Goal: Task Accomplishment & Management: Use online tool/utility

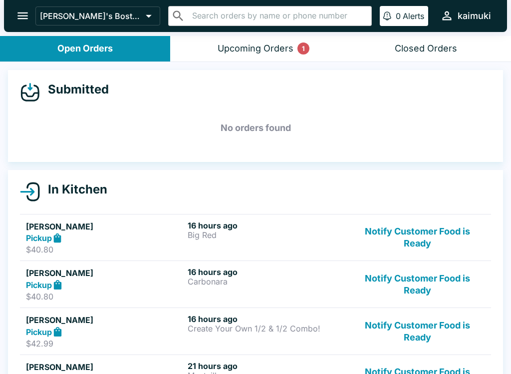
click at [374, 242] on button "Notify Customer Food is Ready" at bounding box center [417, 237] width 135 height 34
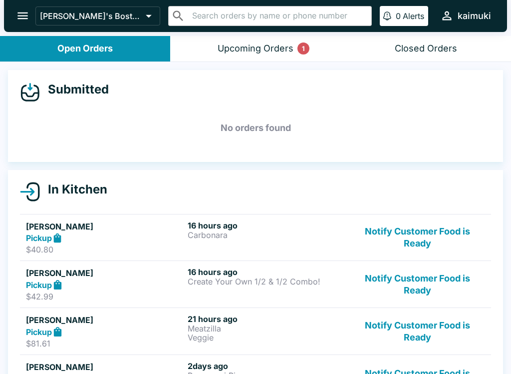
click at [363, 253] on button "Notify Customer Food is Ready" at bounding box center [417, 237] width 135 height 34
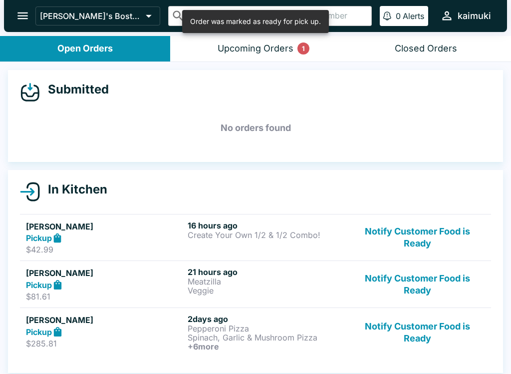
click at [368, 254] on button "Notify Customer Food is Ready" at bounding box center [417, 237] width 135 height 34
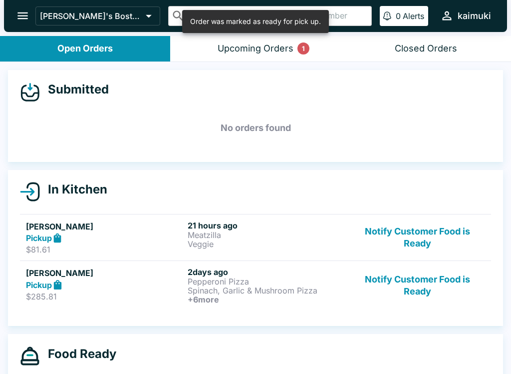
click at [362, 248] on button "Notify Customer Food is Ready" at bounding box center [417, 237] width 135 height 34
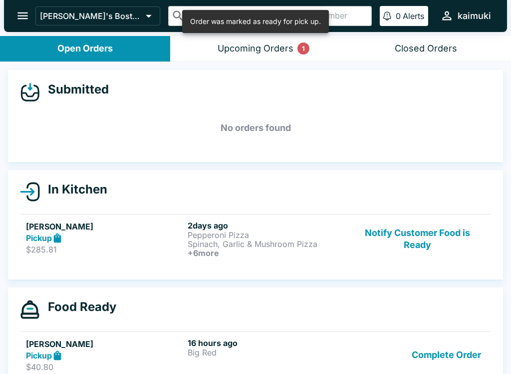
click at [363, 243] on button "Notify Customer Food is Ready" at bounding box center [417, 238] width 135 height 37
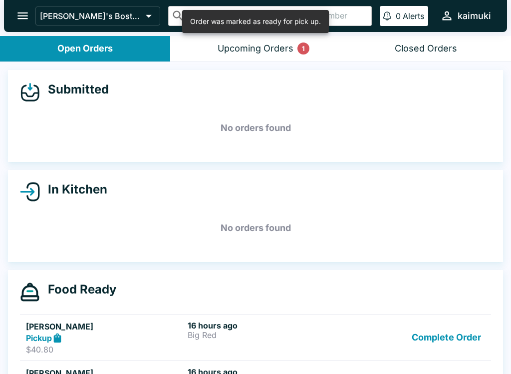
click at [390, 344] on div "Complete Order" at bounding box center [417, 337] width 135 height 34
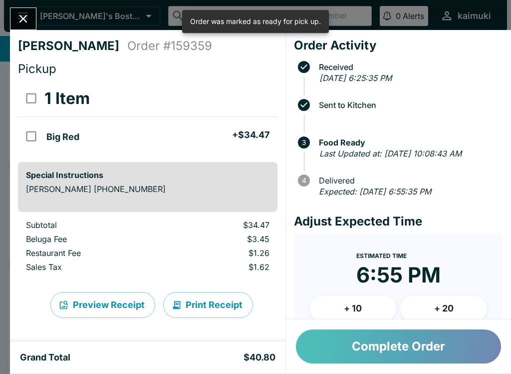
click at [366, 344] on button "Complete Order" at bounding box center [398, 346] width 205 height 34
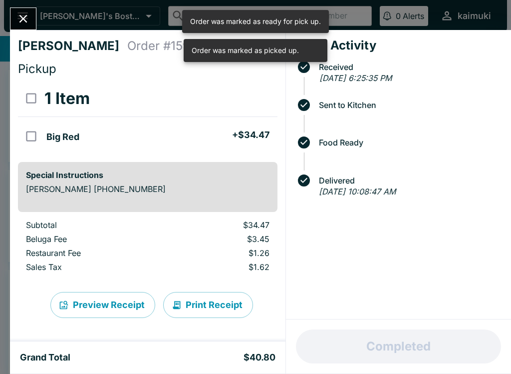
click at [18, 21] on icon "Close" at bounding box center [22, 18] width 13 height 13
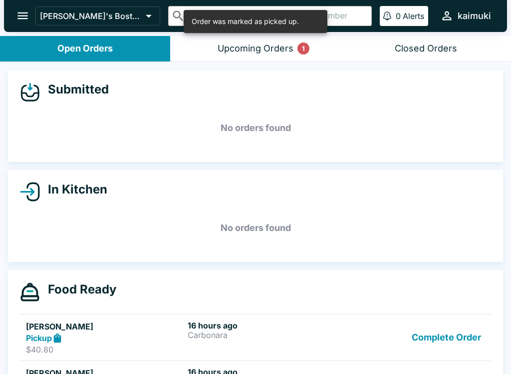
click at [373, 340] on div "Complete Order" at bounding box center [417, 337] width 135 height 34
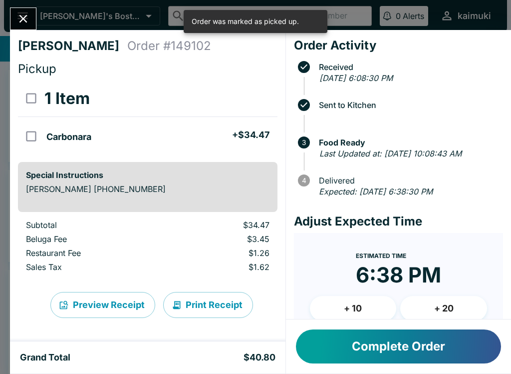
click at [349, 344] on button "Complete Order" at bounding box center [398, 346] width 205 height 34
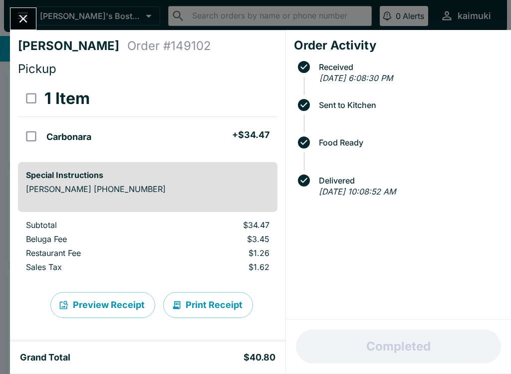
click at [17, 21] on icon "Close" at bounding box center [22, 18] width 13 height 13
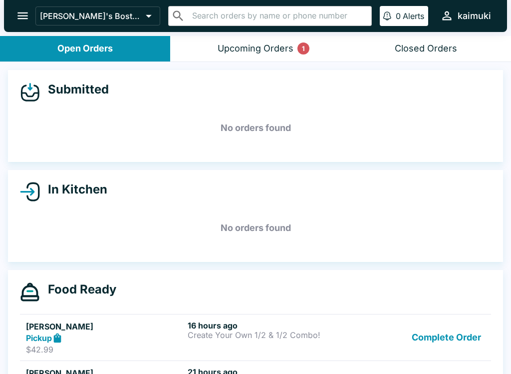
click at [407, 343] on div "Complete Order" at bounding box center [417, 337] width 135 height 34
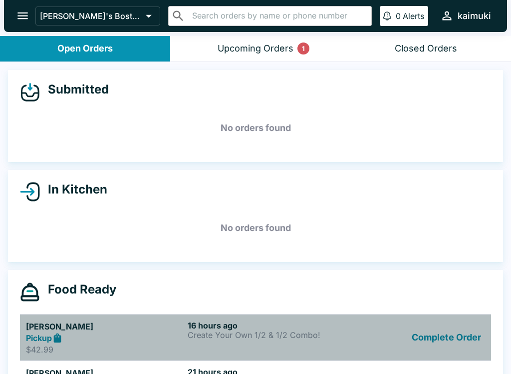
click at [387, 348] on div "Complete Order" at bounding box center [417, 337] width 135 height 34
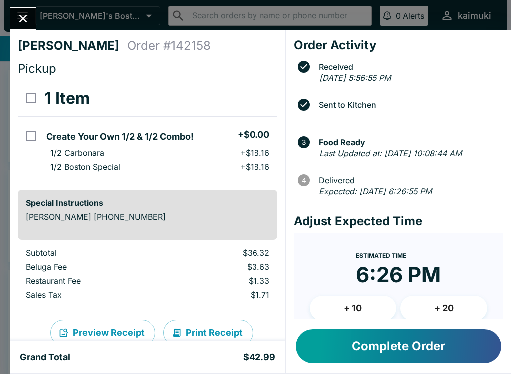
click at [431, 327] on div "Complete Order" at bounding box center [398, 346] width 225 height 54
click at [364, 353] on button "Complete Order" at bounding box center [398, 346] width 205 height 34
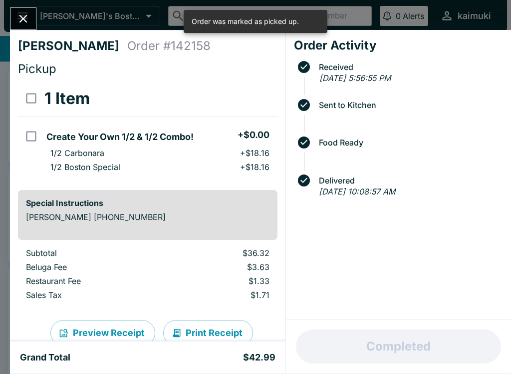
click at [19, 22] on icon "Close" at bounding box center [22, 18] width 13 height 13
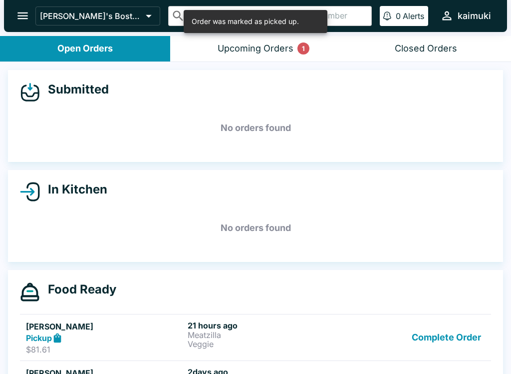
click at [367, 341] on div "Complete Order" at bounding box center [417, 337] width 135 height 34
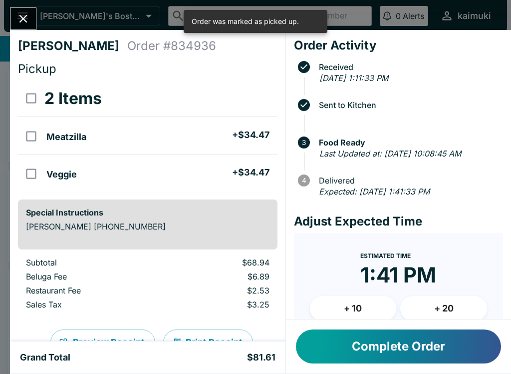
click at [342, 356] on button "Complete Order" at bounding box center [398, 346] width 205 height 34
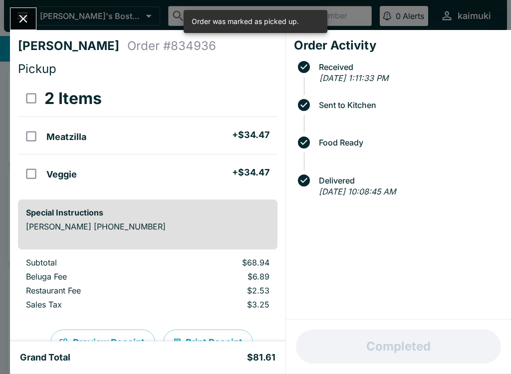
click at [27, 21] on icon "Close" at bounding box center [22, 18] width 13 height 13
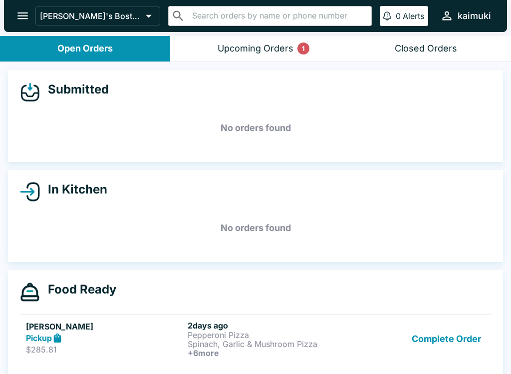
click at [400, 343] on div "Complete Order" at bounding box center [417, 338] width 135 height 37
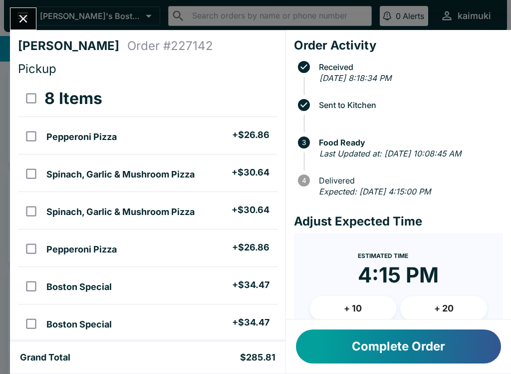
click at [341, 356] on button "Complete Order" at bounding box center [398, 346] width 205 height 34
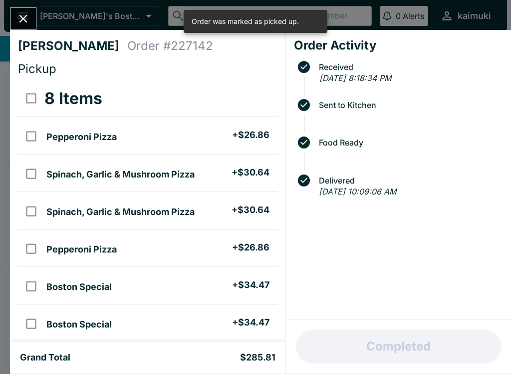
click at [19, 13] on icon "Close" at bounding box center [22, 18] width 13 height 13
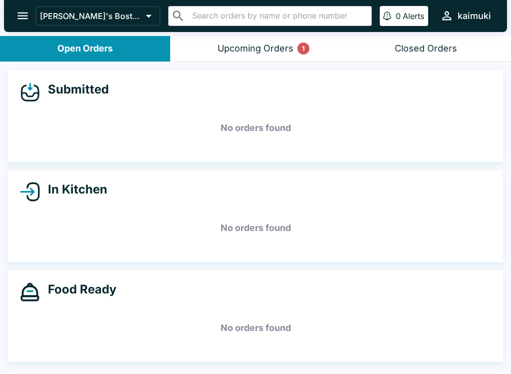
click at [425, 47] on div "Closed Orders" at bounding box center [426, 48] width 62 height 11
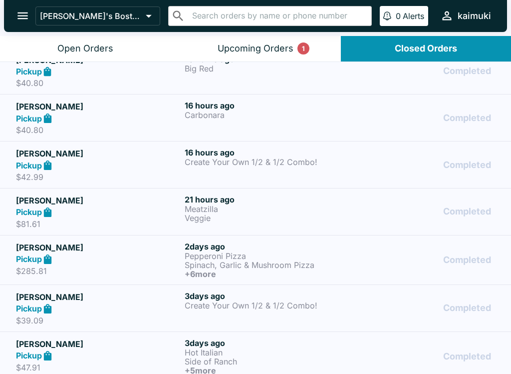
scroll to position [13, 0]
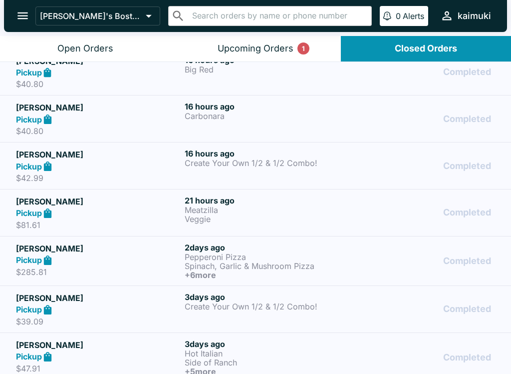
click at [256, 210] on p "Meatzilla" at bounding box center [267, 209] width 165 height 9
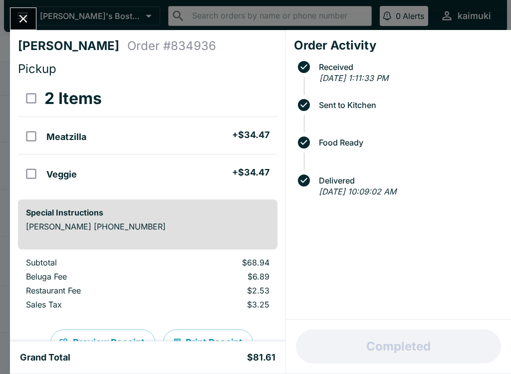
click at [20, 18] on icon "Close" at bounding box center [22, 18] width 13 height 13
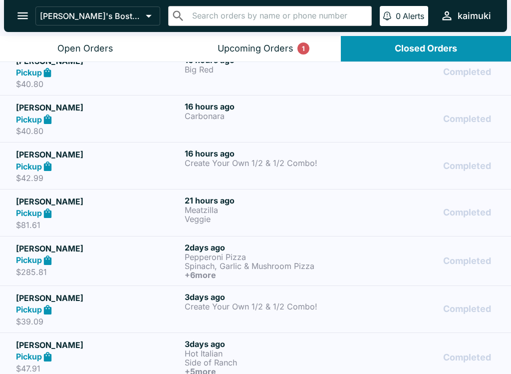
click at [170, 228] on p "$81.61" at bounding box center [98, 225] width 165 height 10
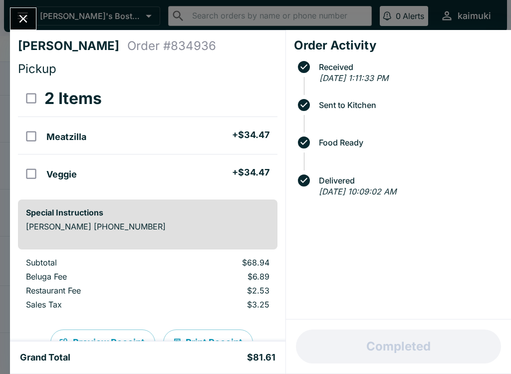
click at [28, 19] on icon "Close" at bounding box center [22, 18] width 13 height 13
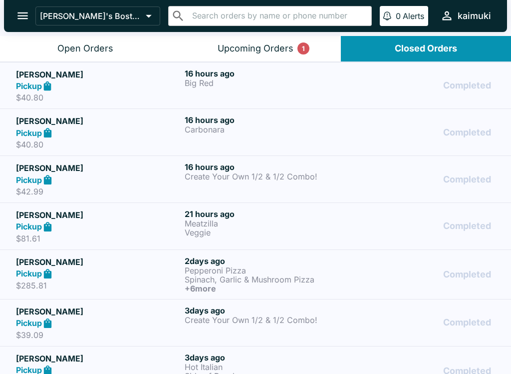
click at [98, 44] on div "Open Orders" at bounding box center [85, 48] width 56 height 11
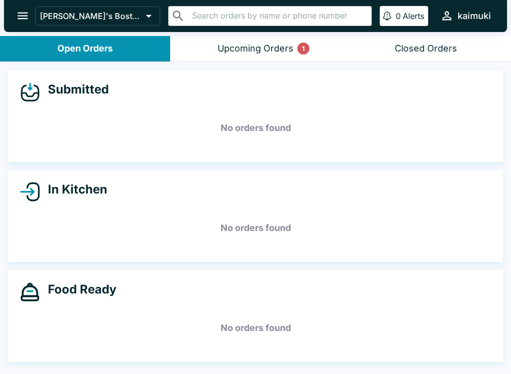
click at [441, 52] on div "Closed Orders" at bounding box center [426, 48] width 62 height 11
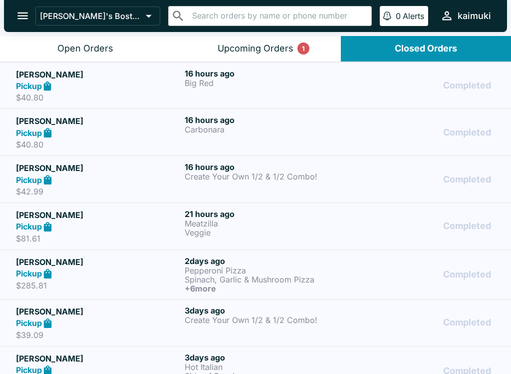
click at [324, 280] on p "Spinach, Garlic & Mushroom Pizza" at bounding box center [267, 279] width 165 height 9
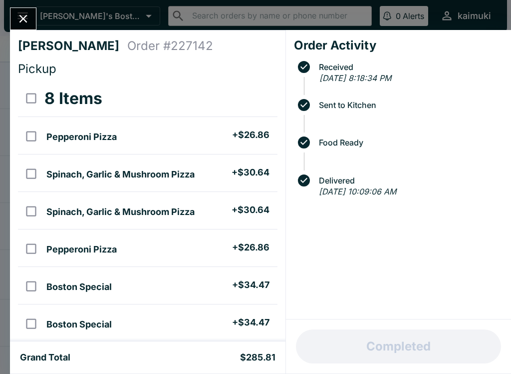
click at [26, 23] on icon "Close" at bounding box center [22, 18] width 13 height 13
